Goal: Use online tool/utility: Utilize a website feature to perform a specific function

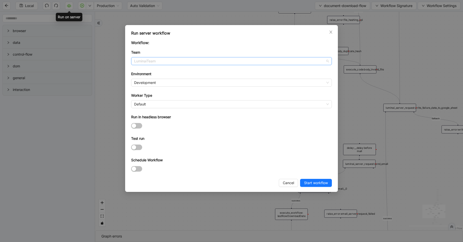
click at [166, 59] on span "LuminaiTeam" at bounding box center [231, 61] width 195 height 8
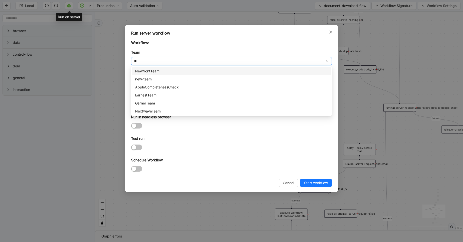
type input "***"
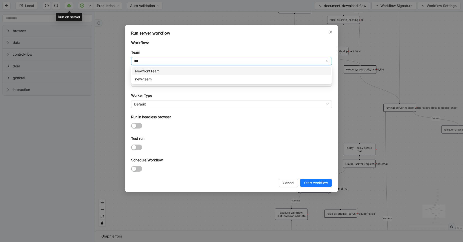
click at [160, 74] on div "NewfrontTeam" at bounding box center [231, 71] width 193 height 6
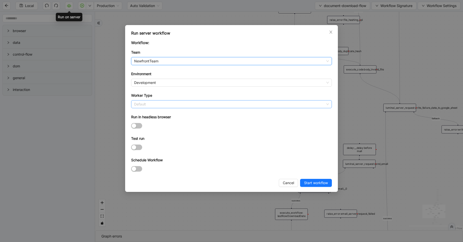
click at [159, 105] on span "Default" at bounding box center [231, 104] width 195 height 8
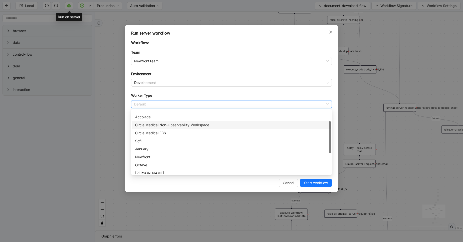
scroll to position [26, 0]
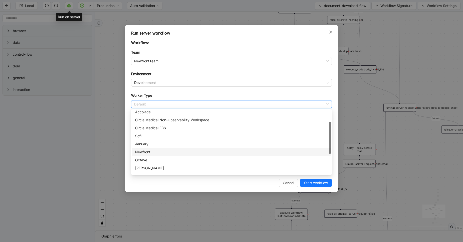
click at [149, 150] on div "Newfront" at bounding box center [231, 152] width 193 height 6
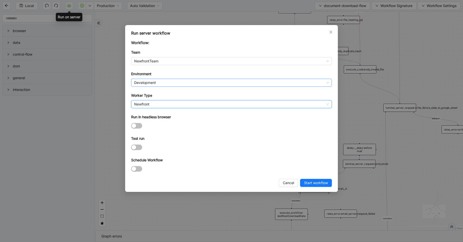
click at [149, 85] on span "Development" at bounding box center [231, 83] width 195 height 8
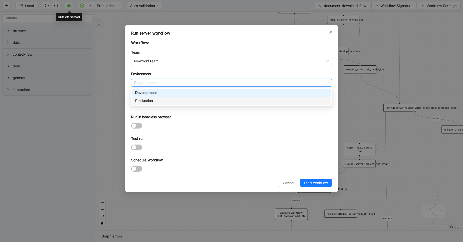
click at [154, 98] on div "Production" at bounding box center [231, 101] width 193 height 6
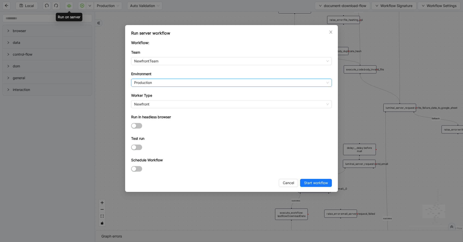
click at [139, 165] on div at bounding box center [231, 169] width 201 height 8
click at [137, 167] on span "button" at bounding box center [136, 169] width 11 height 6
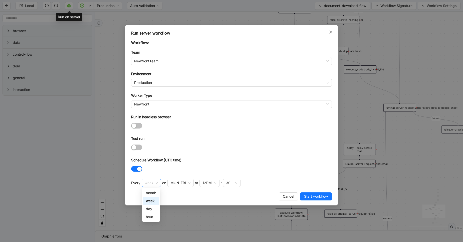
click at [157, 181] on span "week" at bounding box center [151, 183] width 13 height 8
click at [147, 208] on div "day" at bounding box center [151, 209] width 10 height 6
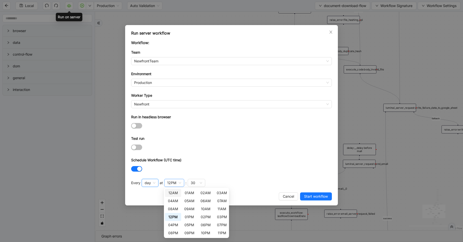
click at [178, 182] on div "12PM" at bounding box center [174, 183] width 20 height 8
click at [193, 218] on div "01PM" at bounding box center [189, 217] width 10 height 6
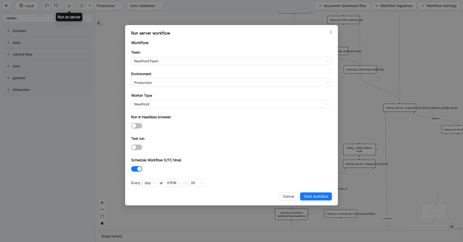
click at [194, 187] on div "at 01PM : 30" at bounding box center [182, 184] width 47 height 11
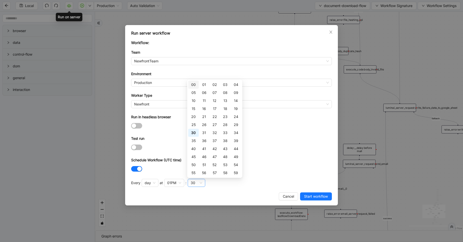
click at [196, 185] on div "30" at bounding box center [197, 183] width 18 height 8
click at [193, 114] on div "20" at bounding box center [193, 117] width 5 height 6
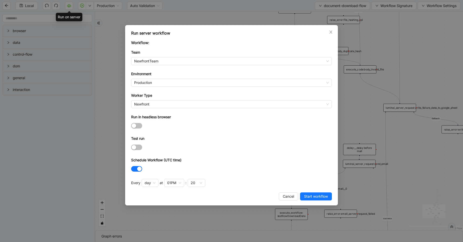
click at [279, 140] on div "Test run" at bounding box center [231, 140] width 201 height 8
click at [312, 192] on button "Start workflow" at bounding box center [316, 196] width 32 height 8
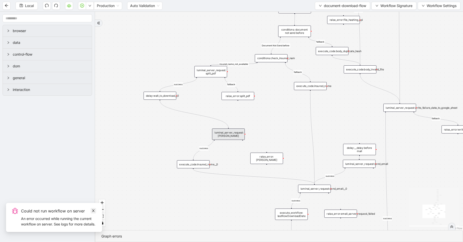
click at [93, 209] on icon "close" at bounding box center [93, 210] width 3 height 3
click at [29, 8] on span "Local" at bounding box center [29, 6] width 9 height 6
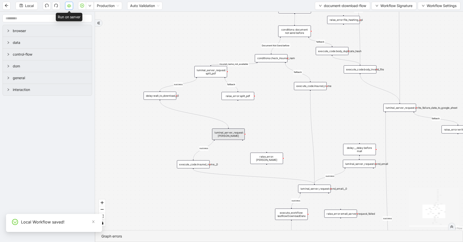
click at [69, 5] on icon "cloud-server" at bounding box center [69, 6] width 4 height 4
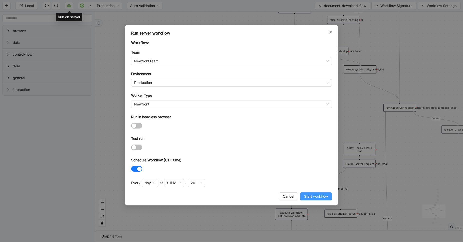
click at [315, 198] on span "Start workflow" at bounding box center [316, 197] width 24 height 6
